Goal: Navigation & Orientation: Find specific page/section

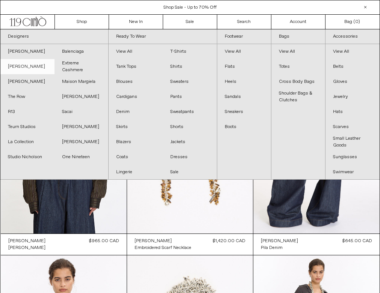
click at [34, 72] on link "[PERSON_NAME]" at bounding box center [27, 66] width 54 height 15
